Goal: Book appointment/travel/reservation

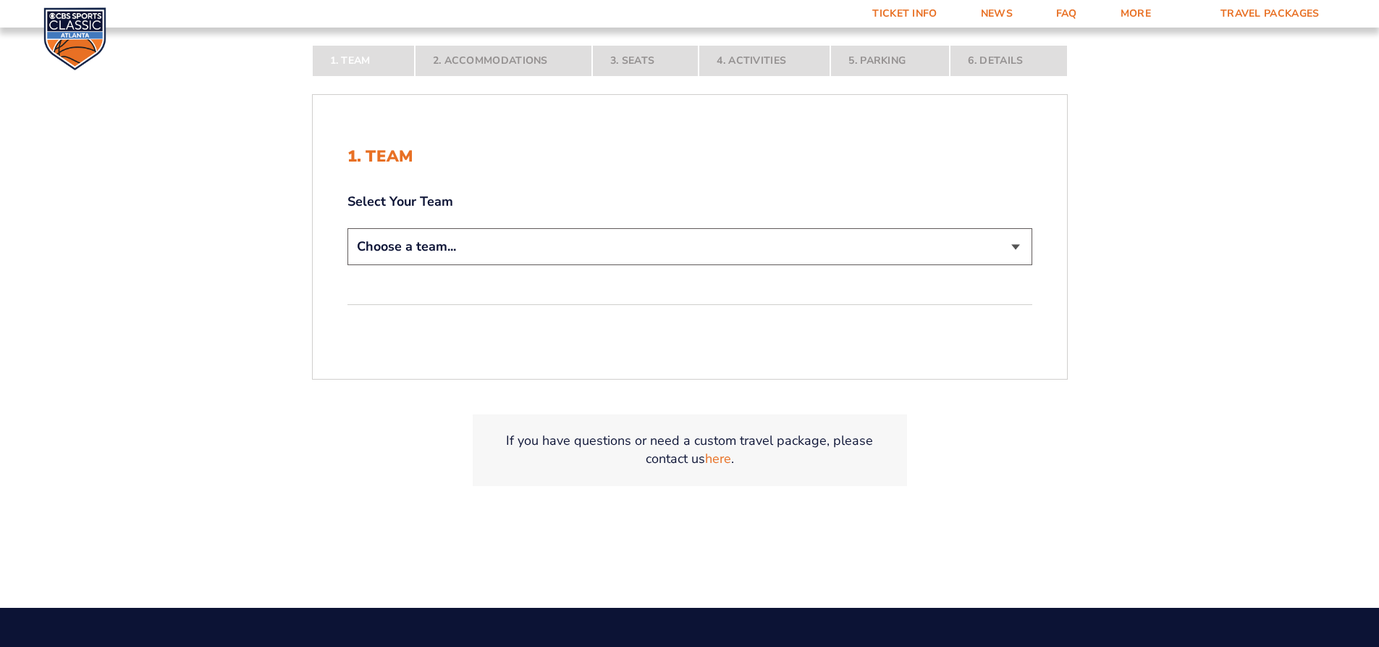
scroll to position [362, 0]
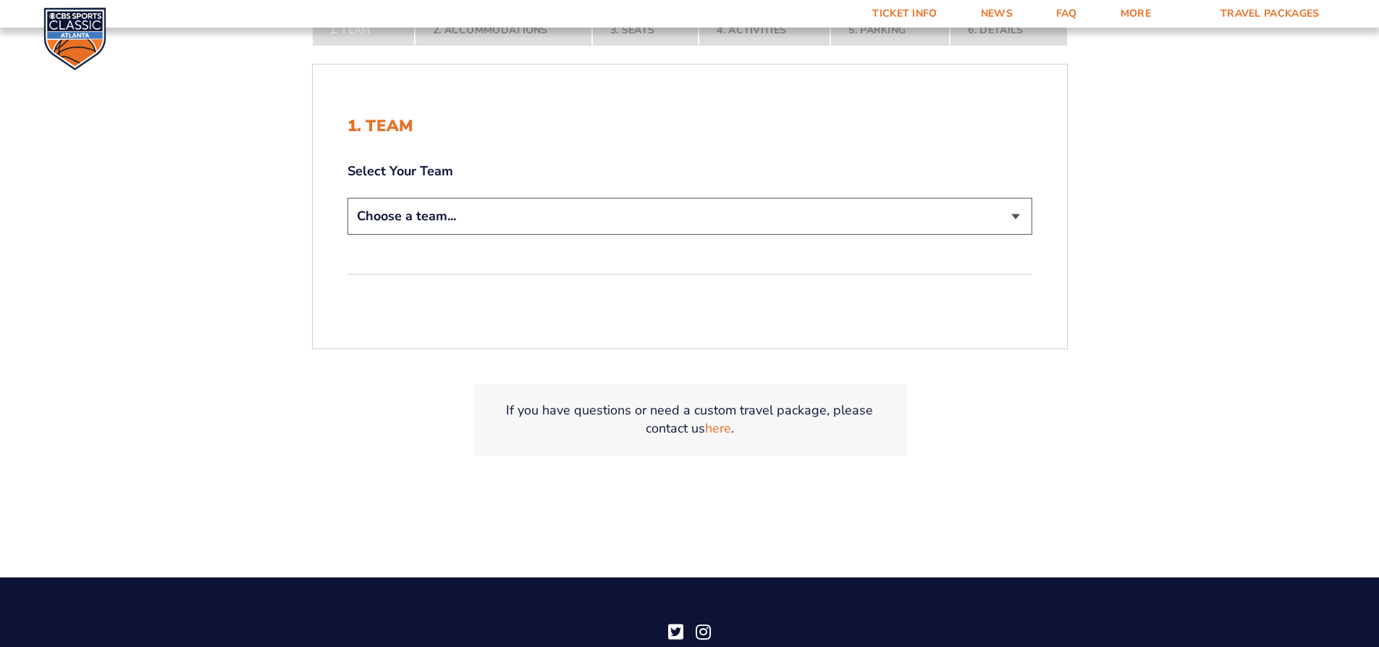
click at [1005, 229] on select "Choose a team... [US_STATE] Wildcats [US_STATE] State Buckeyes [US_STATE] Tar H…" at bounding box center [690, 216] width 685 height 37
select select "12956"
click at [348, 198] on select "Choose a team... [US_STATE] Wildcats [US_STATE] State Buckeyes [US_STATE] Tar H…" at bounding box center [690, 216] width 685 height 37
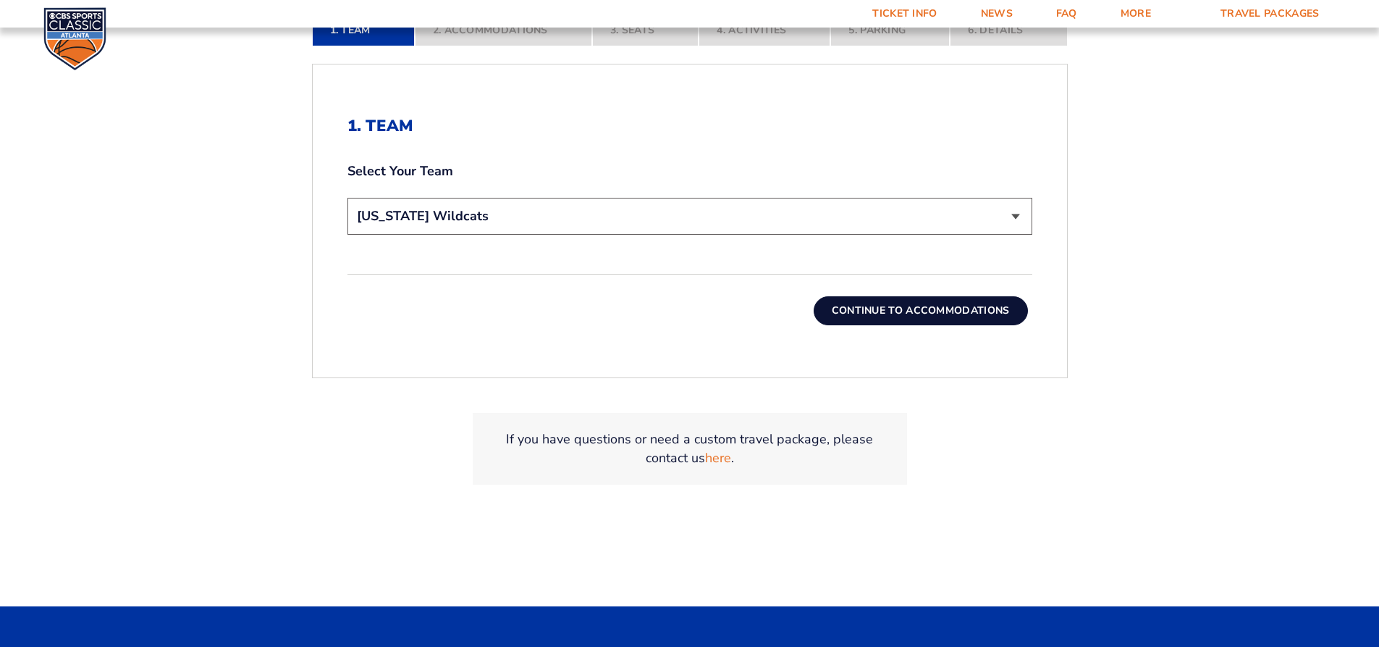
click at [906, 320] on button "Continue To Accommodations" at bounding box center [921, 310] width 214 height 29
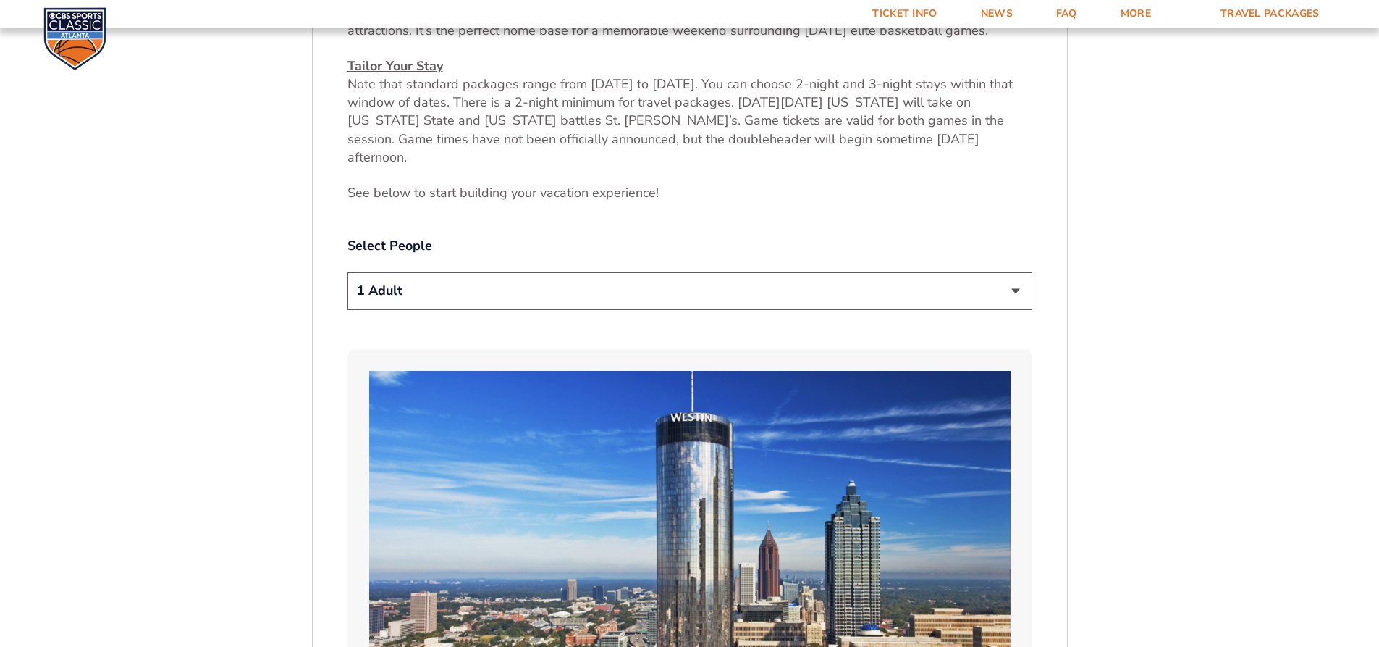
scroll to position [740, 0]
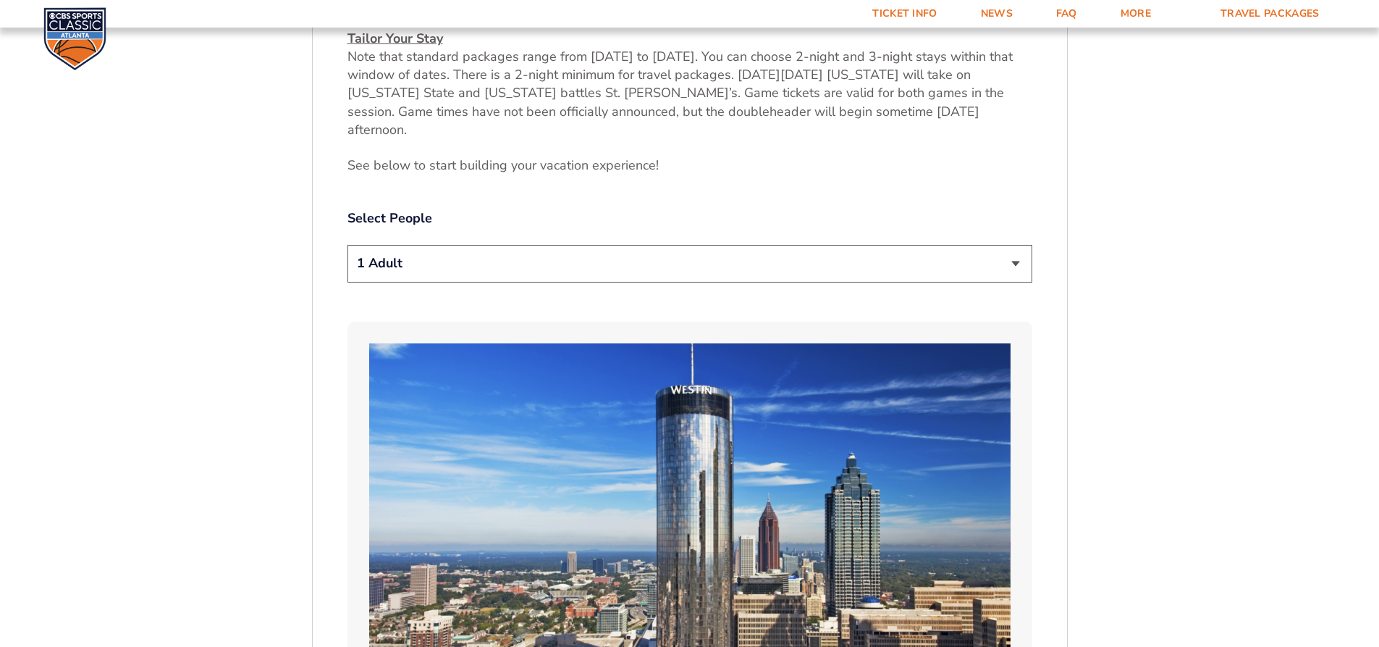
click at [842, 245] on select "1 Adult 2 Adults 3 Adults 4 Adults 2 Adults + 1 Child 2 Adults + 2 Children 2 A…" at bounding box center [690, 263] width 685 height 37
select select "2 Adults"
click at [348, 245] on select "1 Adult 2 Adults 3 Adults 4 Adults 2 Adults + 1 Child 2 Adults + 2 Children 2 A…" at bounding box center [690, 263] width 685 height 37
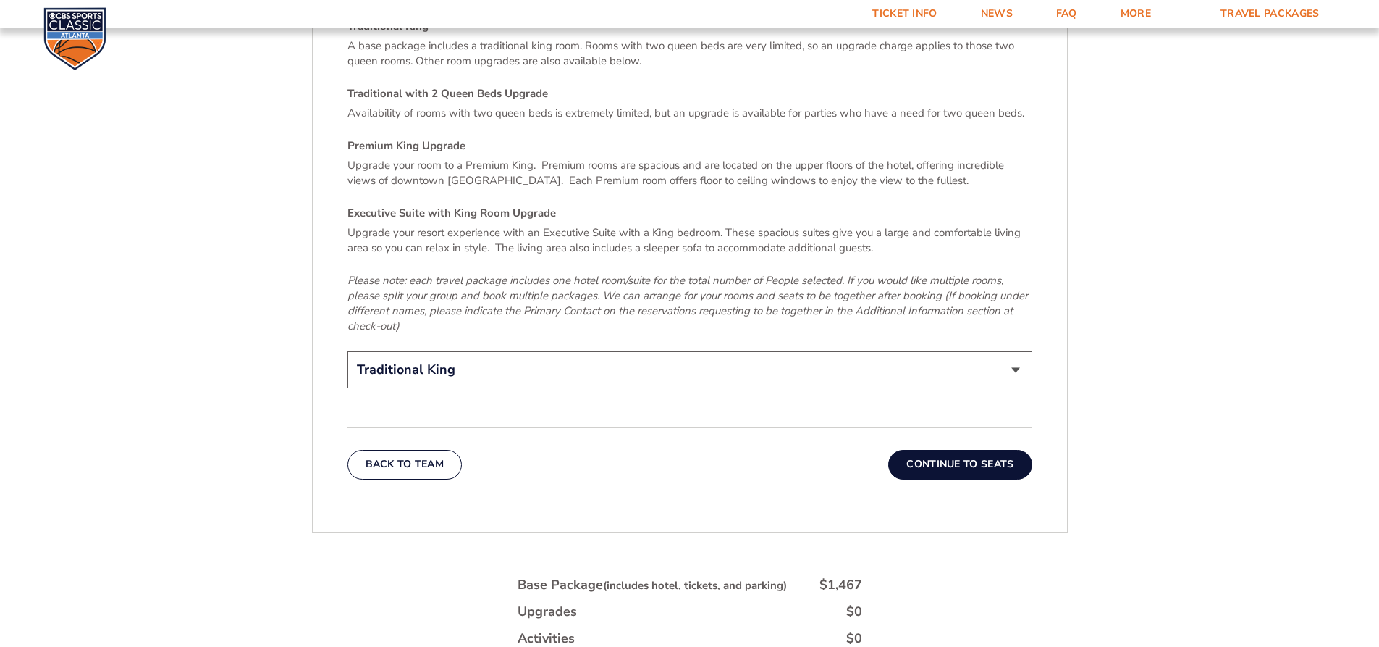
scroll to position [2405, 0]
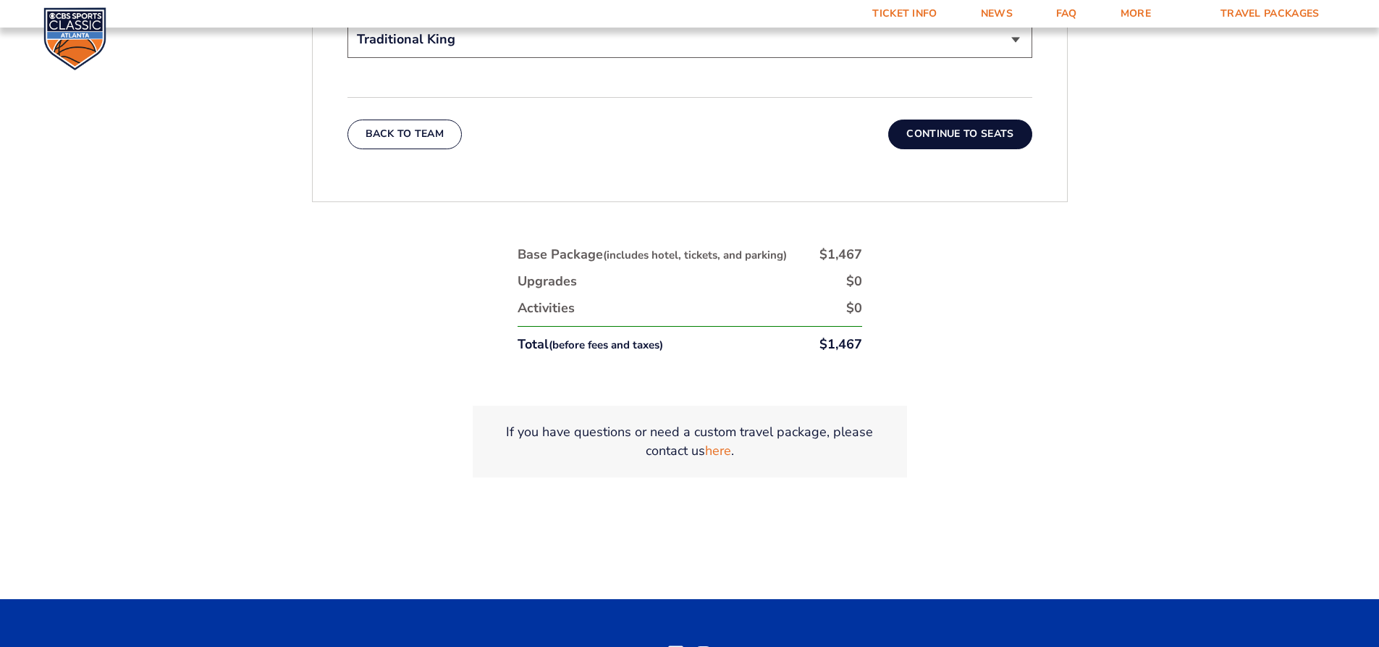
click at [974, 119] on button "Continue To Seats" at bounding box center [959, 133] width 143 height 29
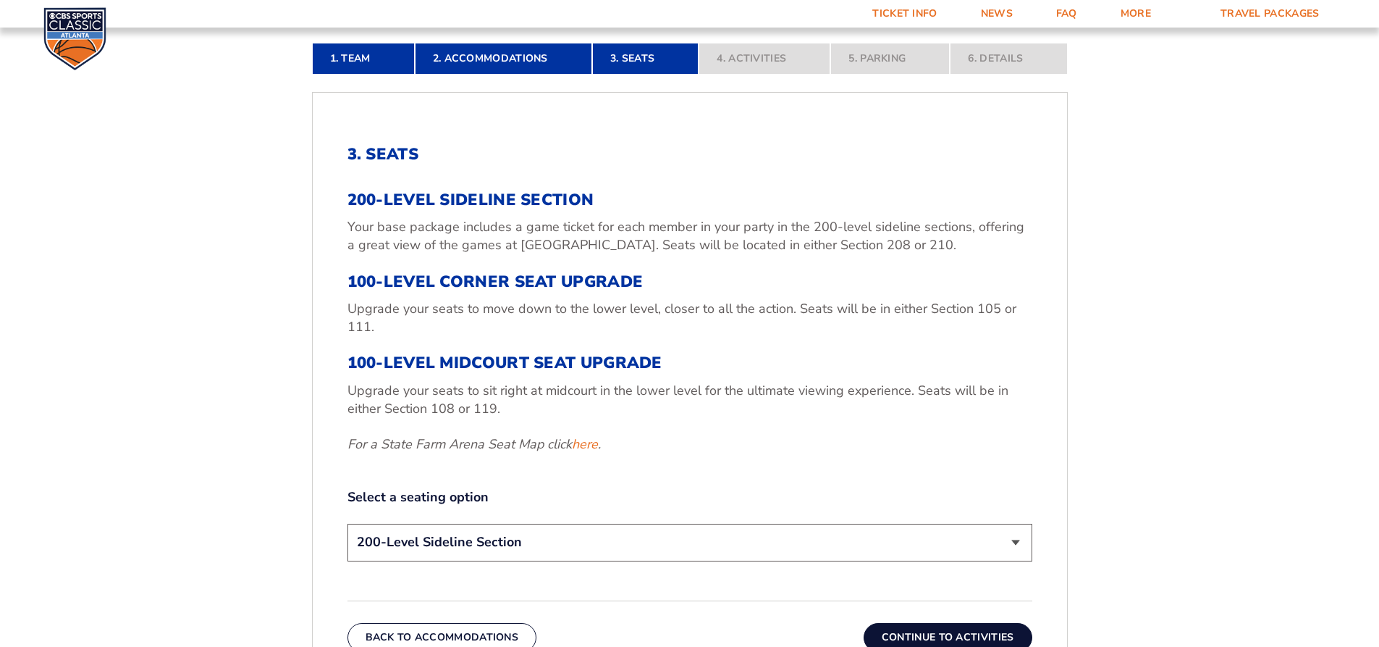
scroll to position [740, 0]
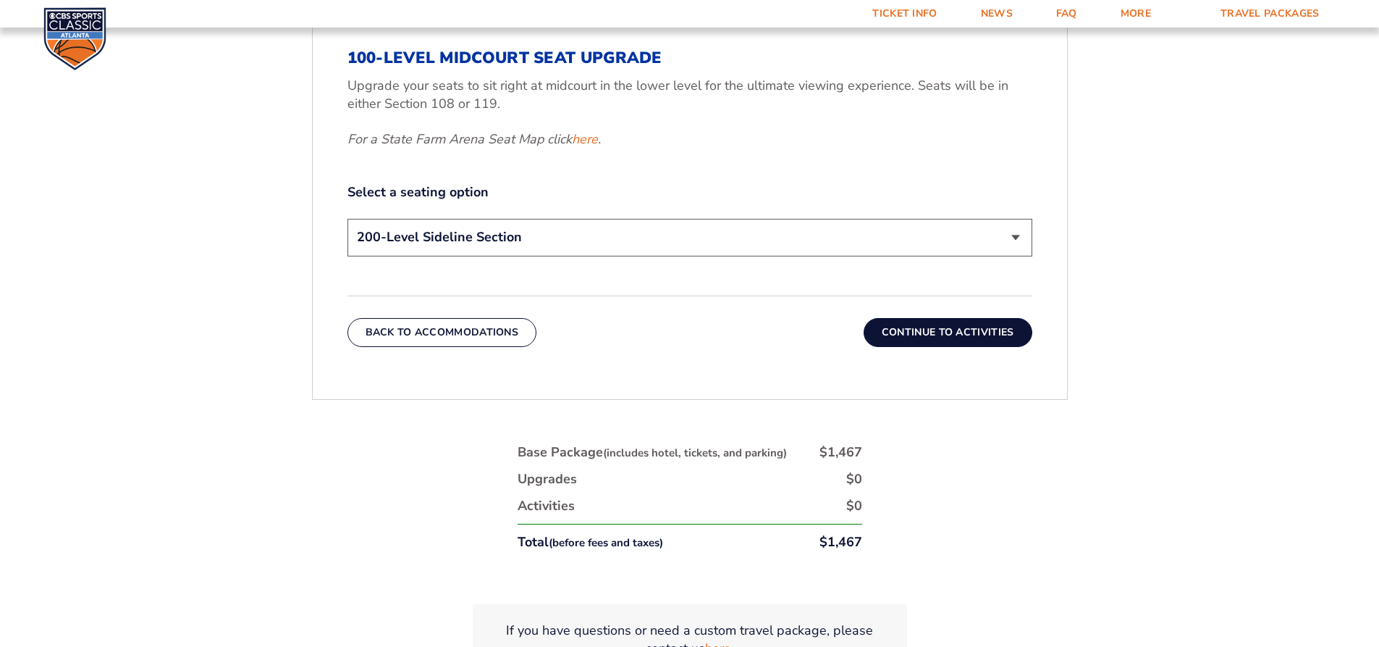
click at [847, 227] on select "200-Level Sideline Section 100-Level Corner Seat Upgrade (+$120 per person) 100…" at bounding box center [690, 237] width 685 height 37
click at [929, 345] on button "Continue To Activities" at bounding box center [948, 332] width 169 height 29
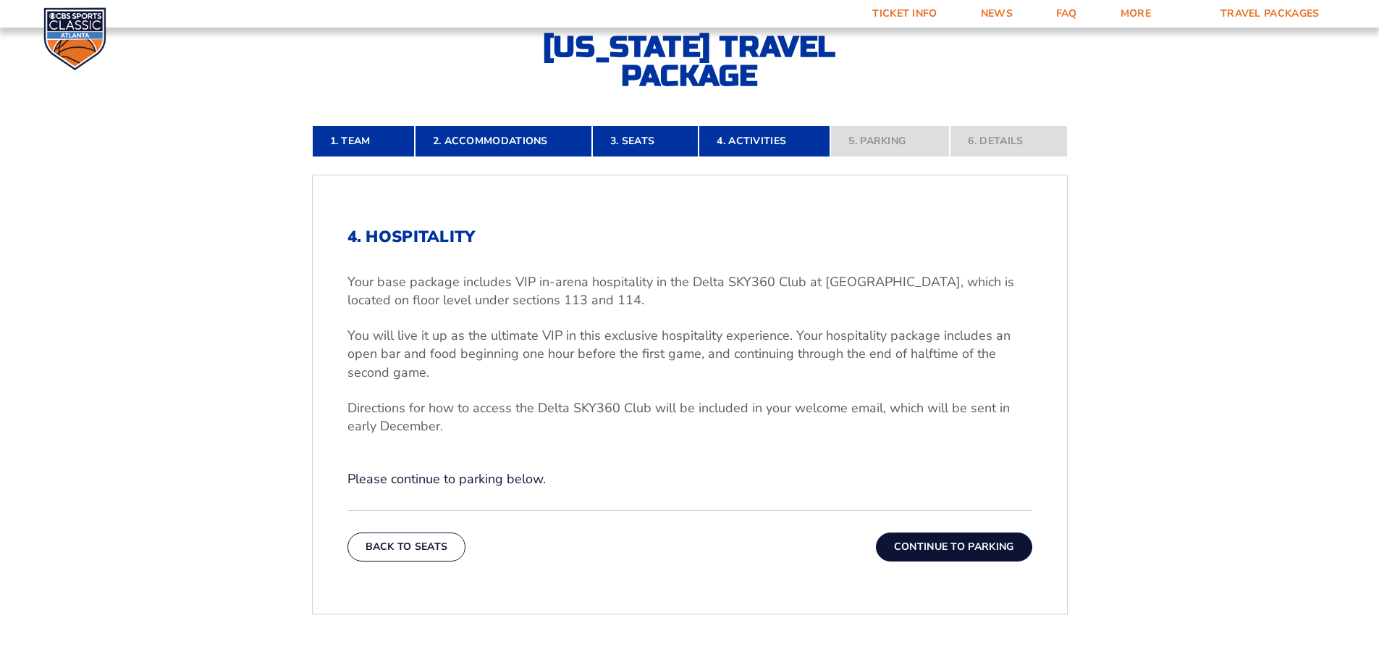
scroll to position [378, 0]
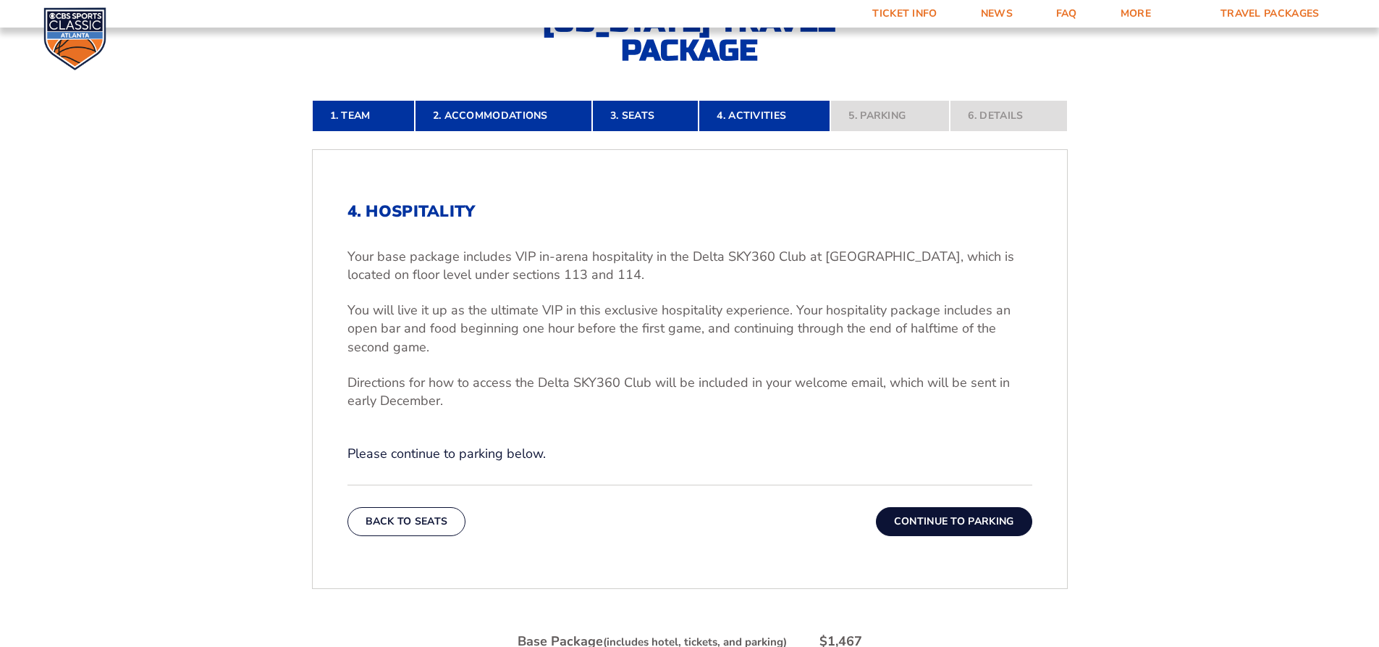
click at [933, 510] on button "Continue To Parking" at bounding box center [954, 521] width 156 height 29
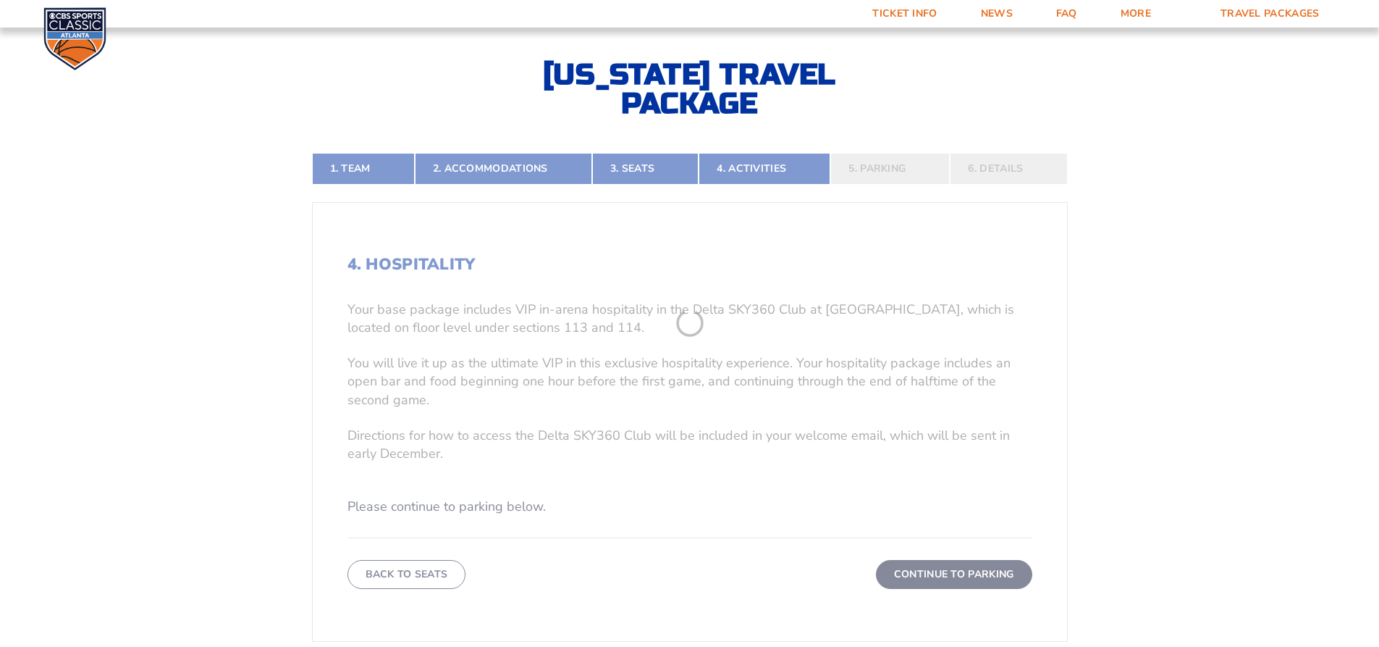
scroll to position [306, 0]
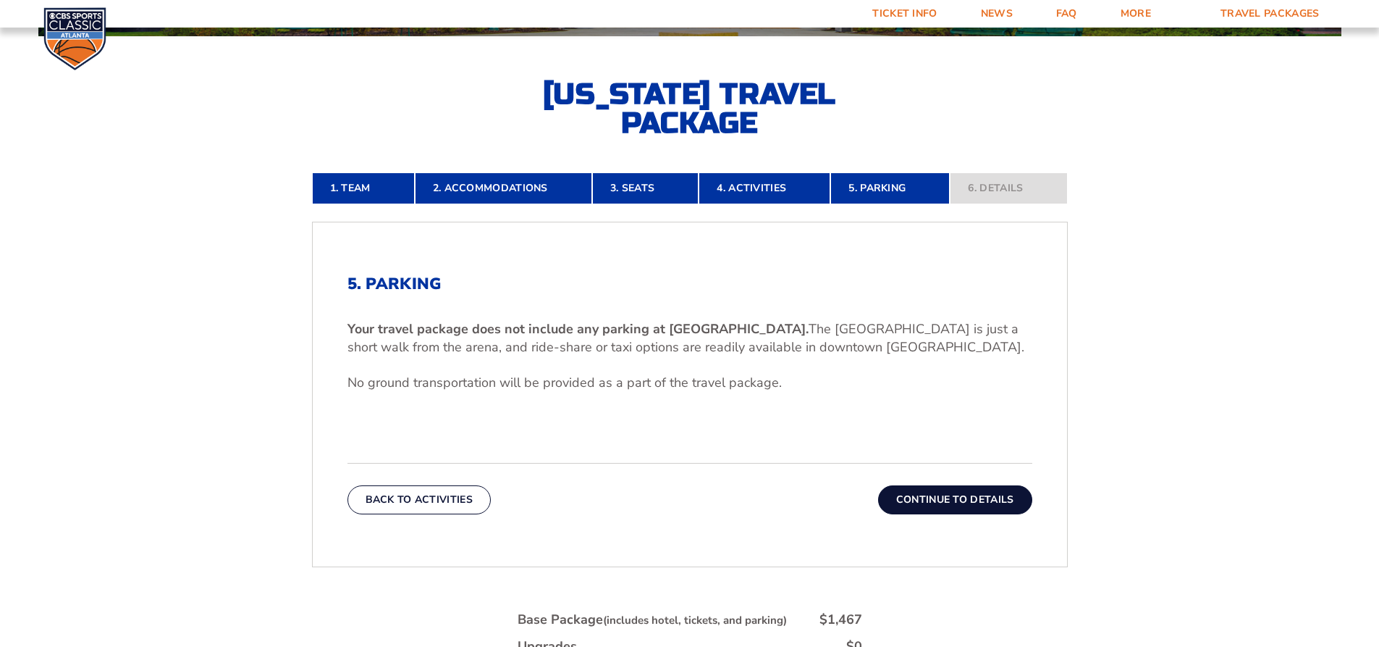
click at [930, 518] on div "5. Parking Your travel package does not include any parking at [GEOGRAPHIC_DATA…" at bounding box center [690, 394] width 754 height 308
click at [930, 502] on button "Continue To Details" at bounding box center [955, 499] width 154 height 29
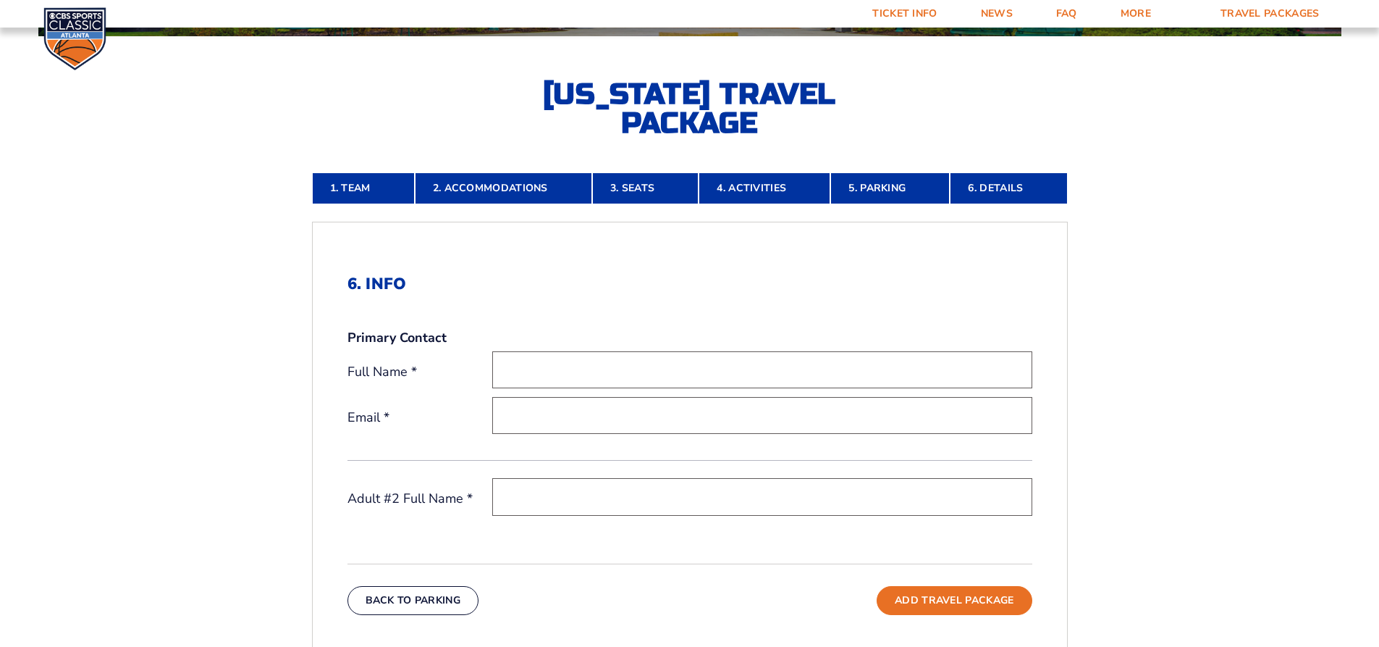
scroll to position [0, 0]
